Goal: Use online tool/utility: Utilize a website feature to perform a specific function

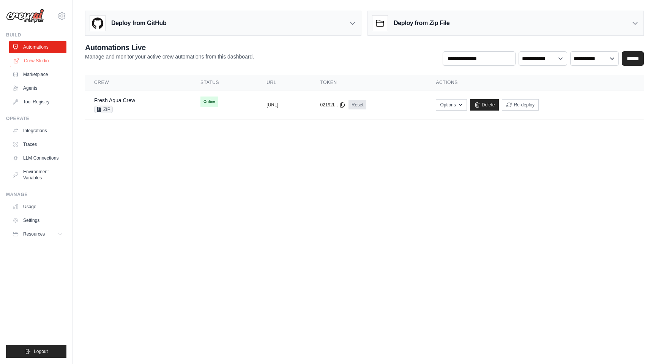
click at [50, 62] on link "Crew Studio" at bounding box center [38, 61] width 57 height 12
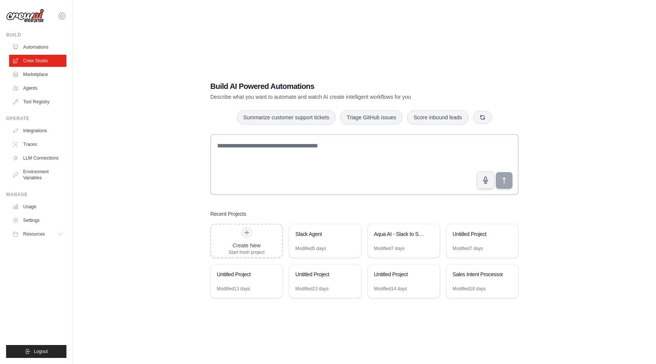
click at [61, 16] on icon at bounding box center [62, 16] width 2 height 2
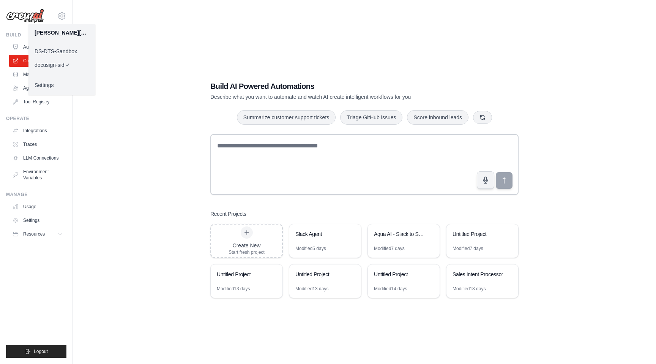
click at [63, 51] on link "DS-DTS-Sandbox" at bounding box center [61, 51] width 67 height 14
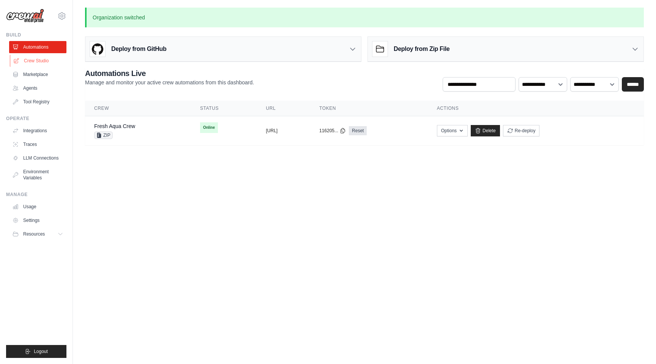
click at [42, 60] on link "Crew Studio" at bounding box center [38, 61] width 57 height 12
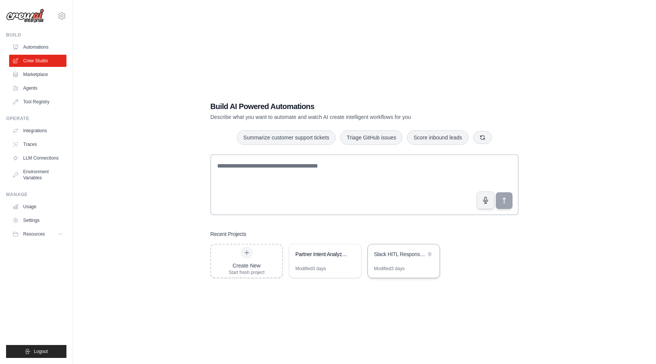
click at [393, 258] on div "Slack HITL Response Automation" at bounding box center [400, 254] width 52 height 9
click at [216, 111] on h1 "Build AI Powered Automations" at bounding box center [337, 106] width 255 height 11
click at [263, 115] on p "Describe what you want to automate and watch AI create intelligent workflows fo…" at bounding box center [337, 117] width 255 height 8
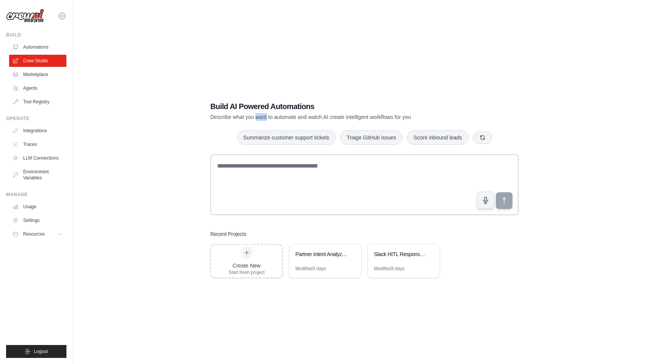
click at [263, 115] on p "Describe what you want to automate and watch AI create intelligent workflows fo…" at bounding box center [337, 117] width 255 height 8
click at [203, 85] on div "Build AI Powered Automations Describe what you want to automate and watch AI cr…" at bounding box center [364, 190] width 559 height 364
click at [216, 111] on h1 "Build AI Powered Automations" at bounding box center [337, 106] width 255 height 11
click at [42, 128] on link "Integrations" at bounding box center [38, 131] width 57 height 12
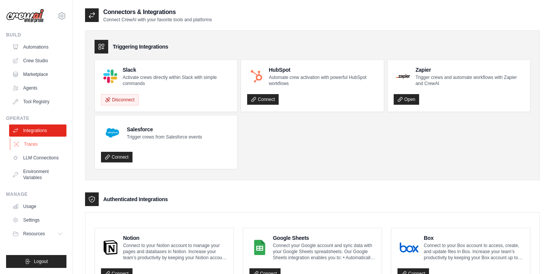
click at [40, 146] on link "Traces" at bounding box center [38, 144] width 57 height 12
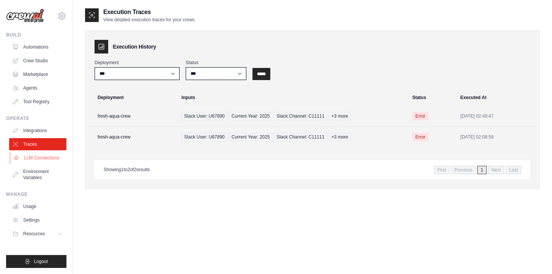
click at [45, 162] on link "LLM Connections" at bounding box center [38, 158] width 57 height 12
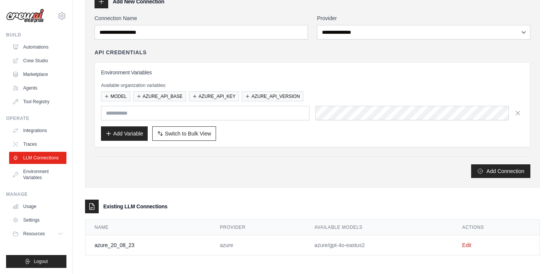
scroll to position [46, 0]
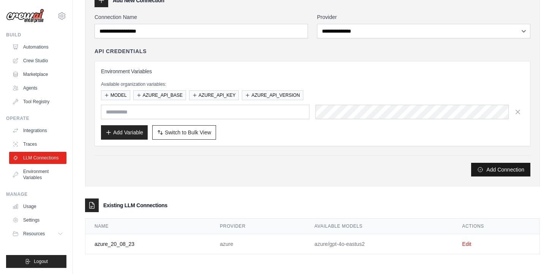
click at [507, 170] on button "Add Connection" at bounding box center [500, 170] width 59 height 14
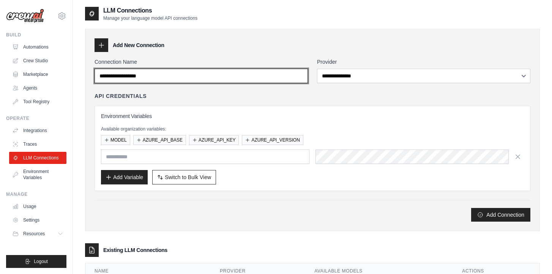
scroll to position [0, 0]
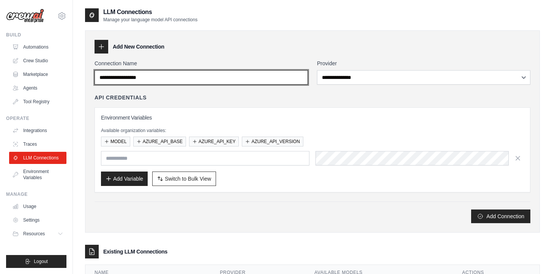
click at [178, 74] on input "Connection Name" at bounding box center [201, 77] width 213 height 14
type input "*"
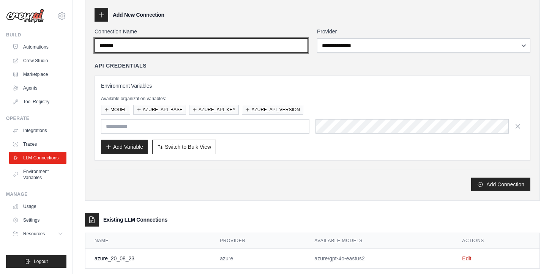
scroll to position [30, 0]
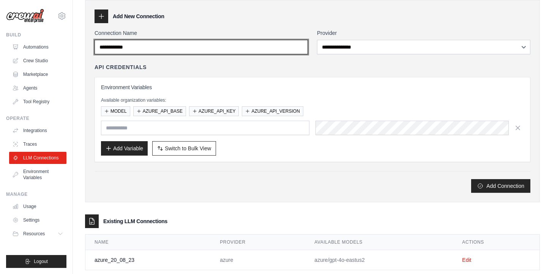
type input "**********"
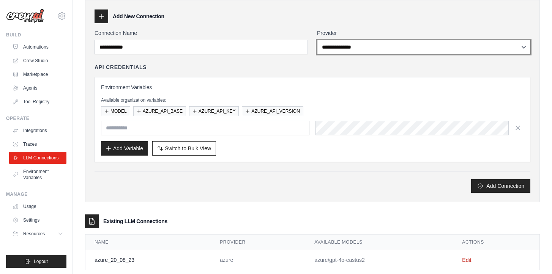
click at [431, 43] on select "**********" at bounding box center [423, 47] width 213 height 14
select select "******"
click at [317, 40] on select "**********" at bounding box center [423, 47] width 213 height 14
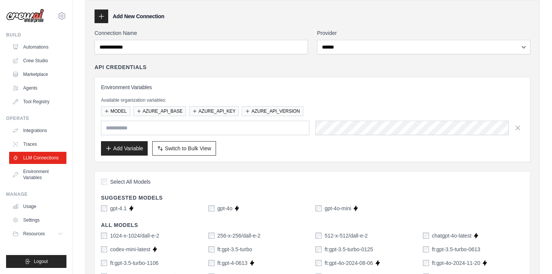
click at [347, 209] on label "gpt-4o-mini" at bounding box center [338, 209] width 27 height 8
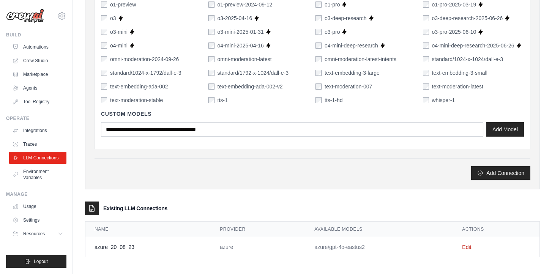
scroll to position [565, 0]
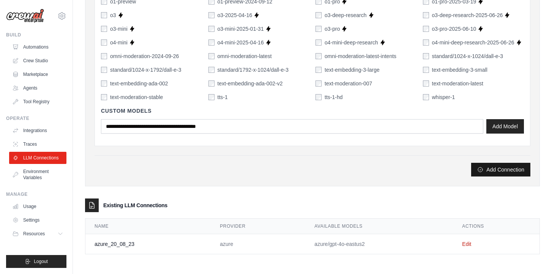
click at [500, 167] on button "Add Connection" at bounding box center [500, 170] width 59 height 14
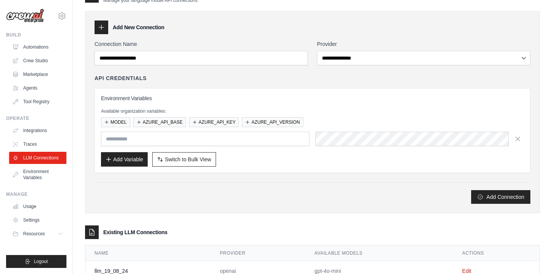
scroll to position [92, 0]
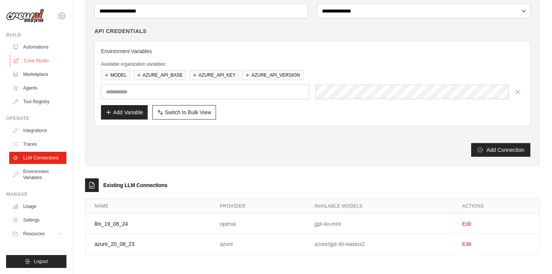
click at [40, 62] on link "Crew Studio" at bounding box center [38, 61] width 57 height 12
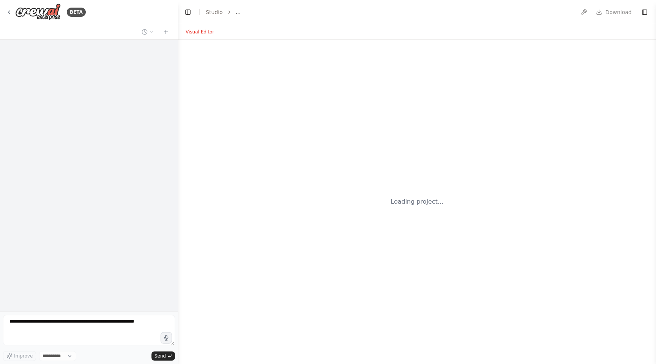
select select "****"
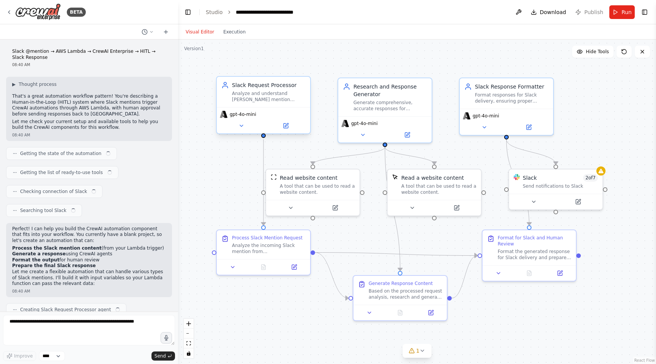
scroll to position [424, 0]
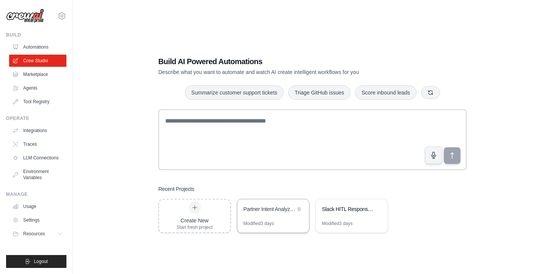
click at [258, 213] on div "Partner Intent Analyzer & Processor" at bounding box center [269, 209] width 52 height 9
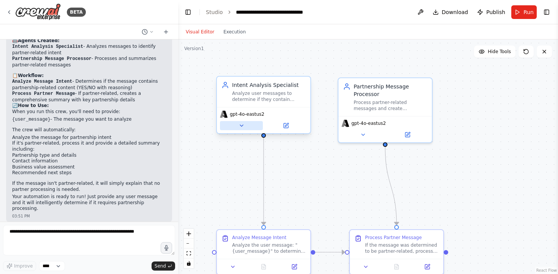
click at [240, 125] on icon at bounding box center [241, 126] width 6 height 6
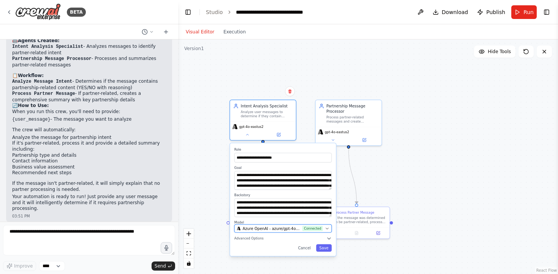
click at [292, 227] on span "Azure OpenAI - azure/gpt-4o-eastus2 (azure_20_08_23)" at bounding box center [272, 228] width 58 height 5
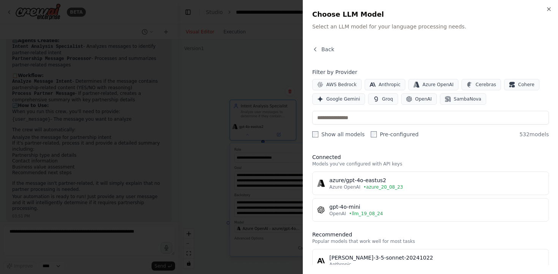
click at [431, 206] on div "gpt-4o-mini" at bounding box center [436, 207] width 215 height 8
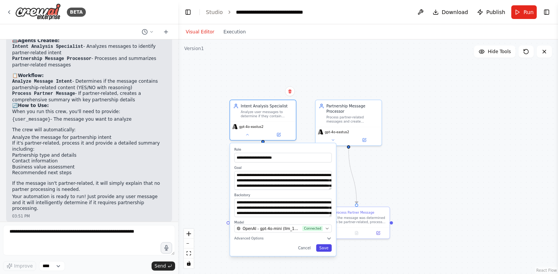
click at [325, 249] on button "Save" at bounding box center [324, 248] width 16 height 8
click at [324, 248] on button "Save" at bounding box center [324, 248] width 16 height 8
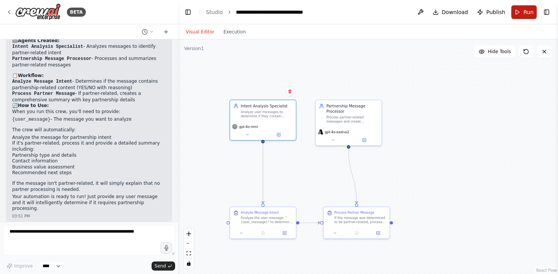
click at [518, 10] on button "Run" at bounding box center [523, 12] width 25 height 14
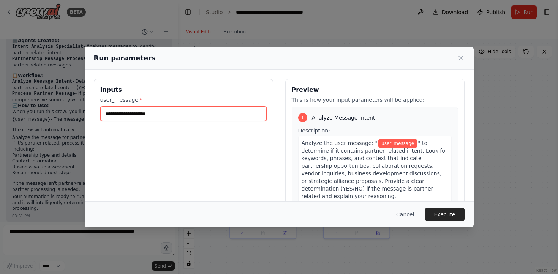
click at [167, 118] on input "user_message *" at bounding box center [183, 114] width 166 height 14
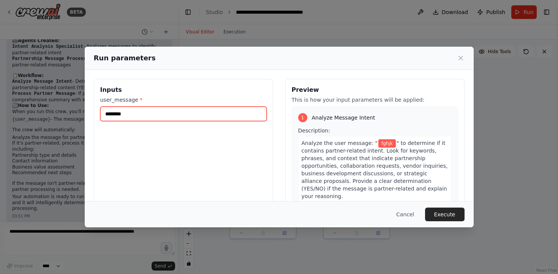
type input "********"
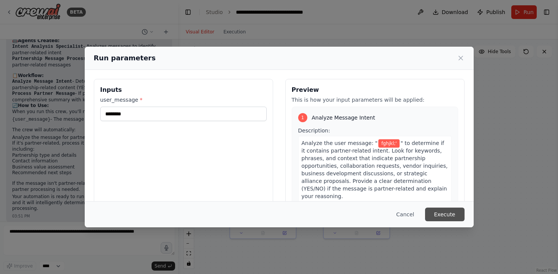
click at [444, 216] on button "Execute" at bounding box center [444, 215] width 39 height 14
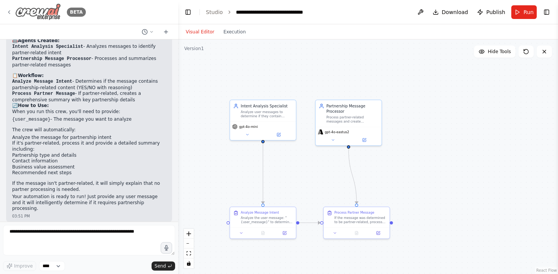
click at [7, 10] on icon at bounding box center [9, 12] width 6 height 6
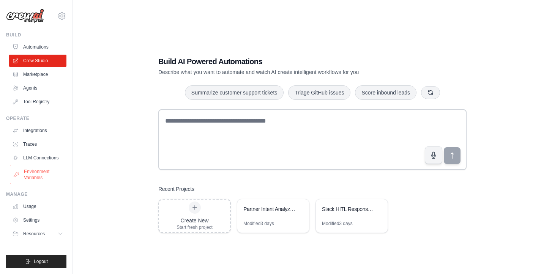
click at [38, 169] on link "Environment Variables" at bounding box center [38, 175] width 57 height 18
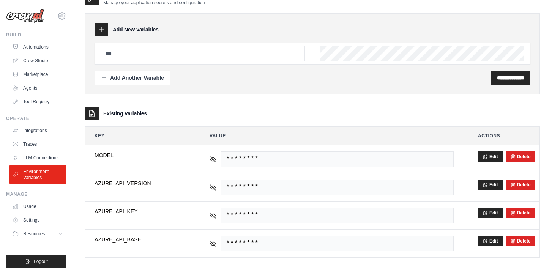
scroll to position [21, 0]
